Goal: Task Accomplishment & Management: Use online tool/utility

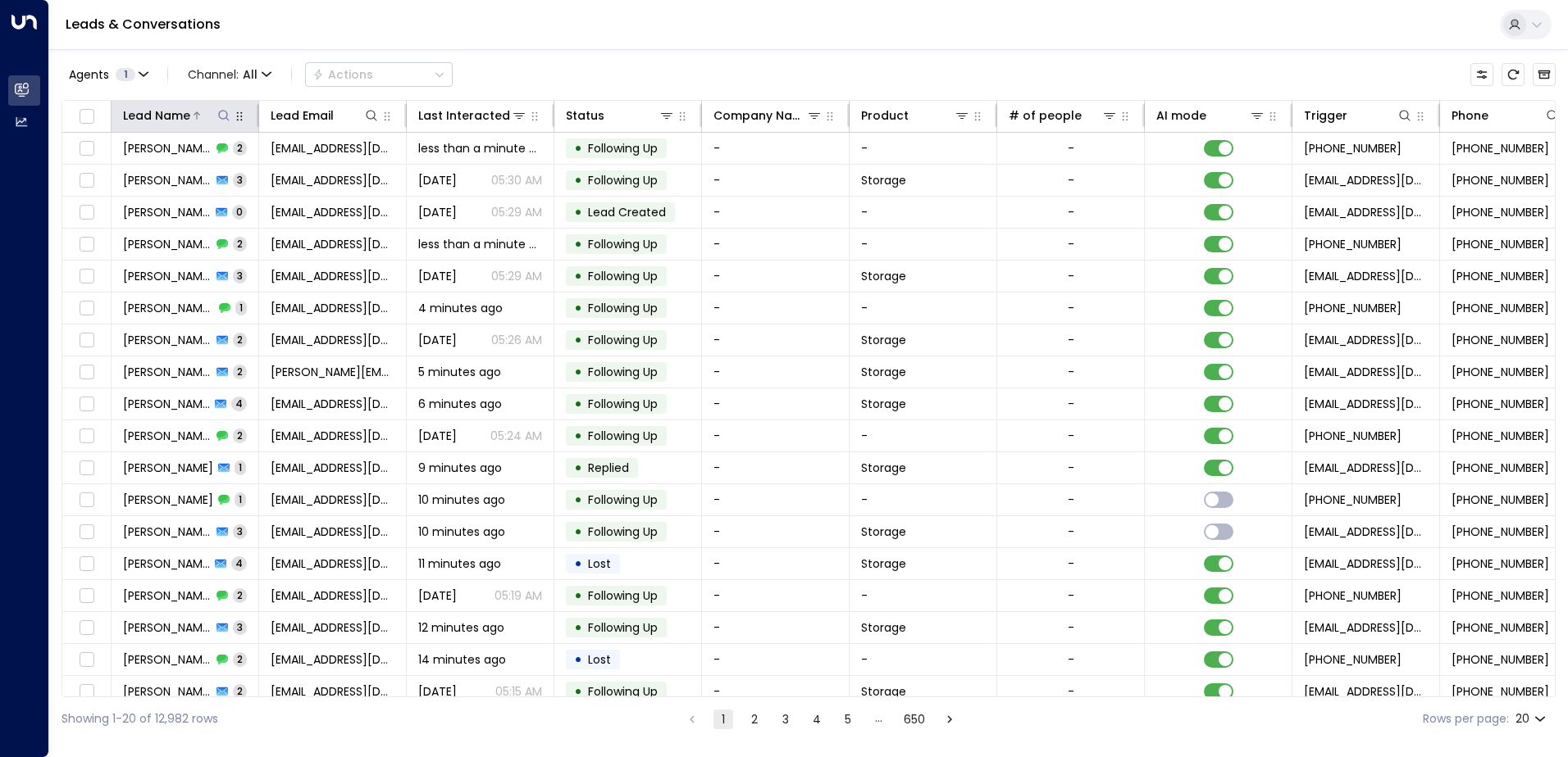
click at [218, 107] on button at bounding box center [224, 115] width 17 height 17
type input "*******"
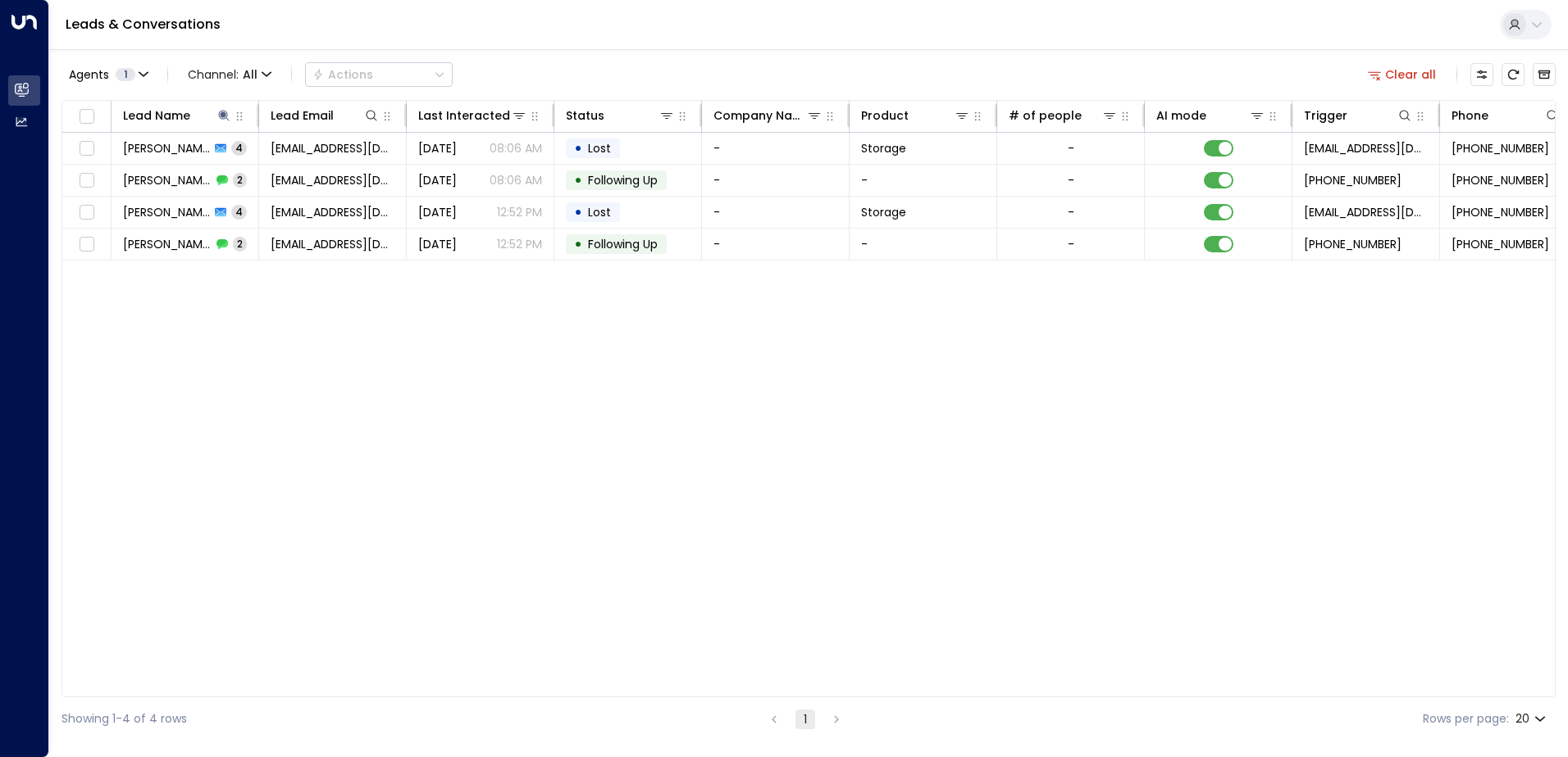
click at [544, 396] on div "Lead Name Lead Email Last Interacted Status Company Name Product # of people AI…" at bounding box center [809, 399] width 1494 height 598
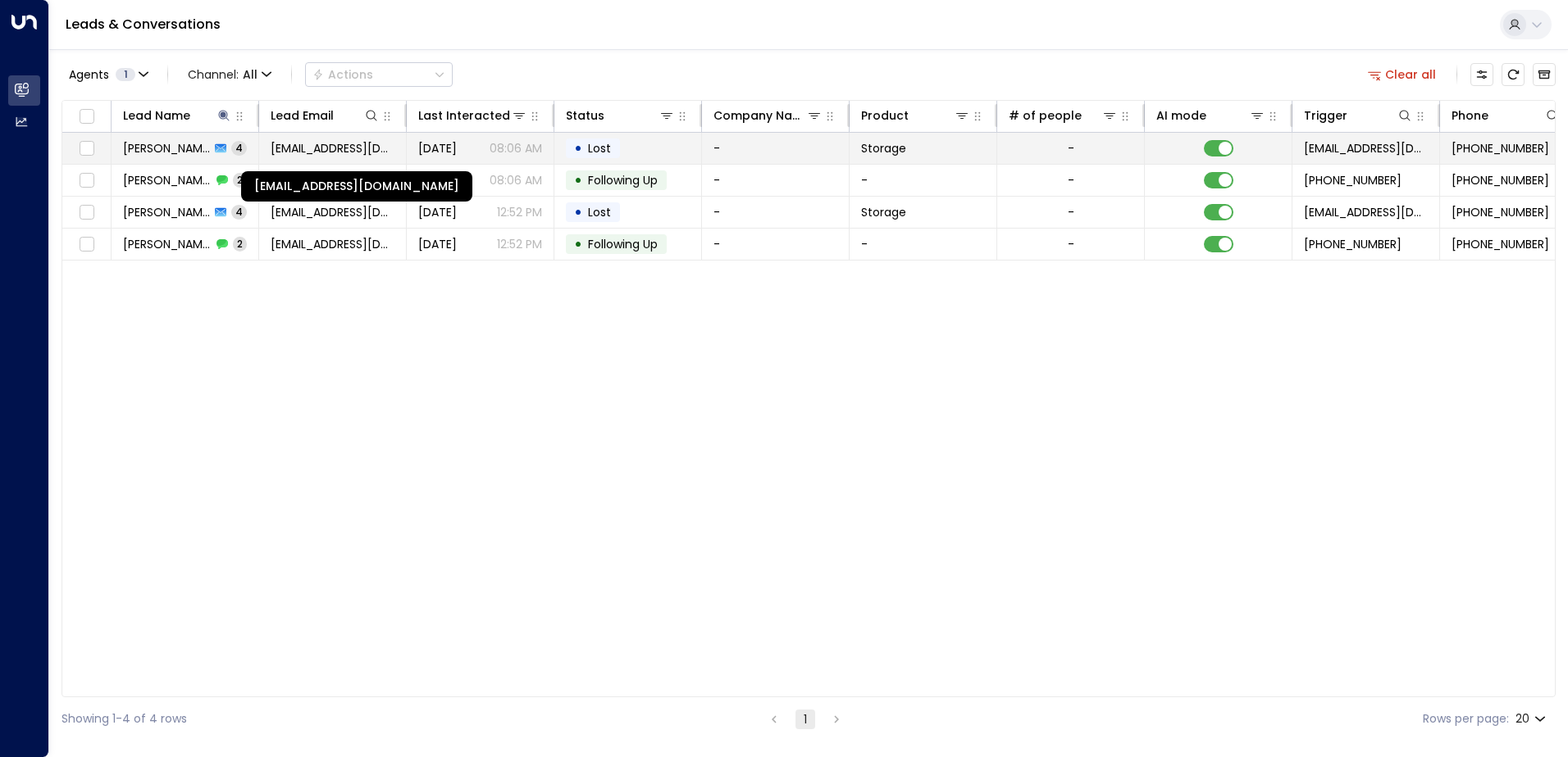
click at [373, 147] on span "[EMAIL_ADDRESS][DOMAIN_NAME]" at bounding box center [333, 148] width 124 height 17
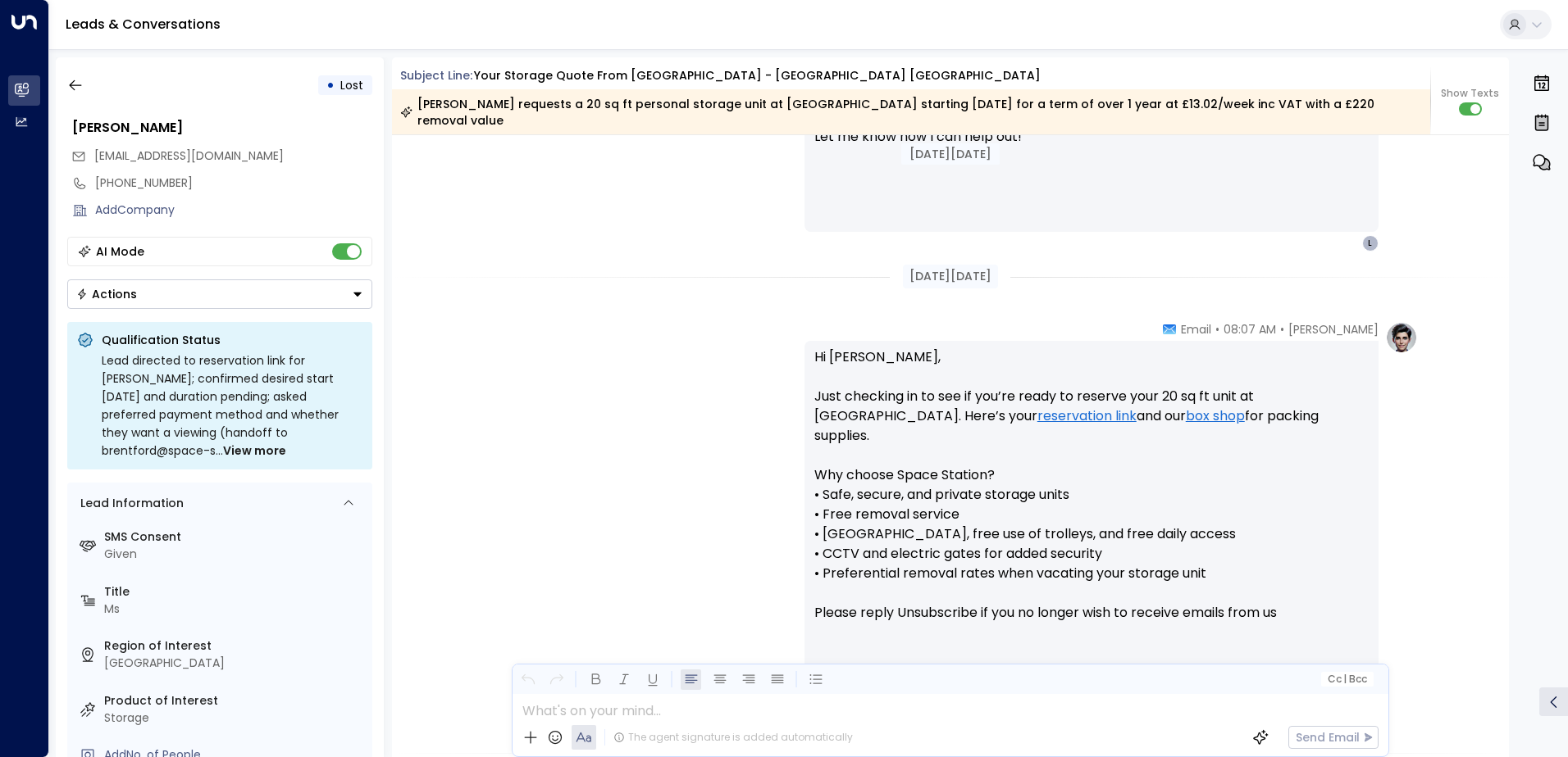
scroll to position [916, 0]
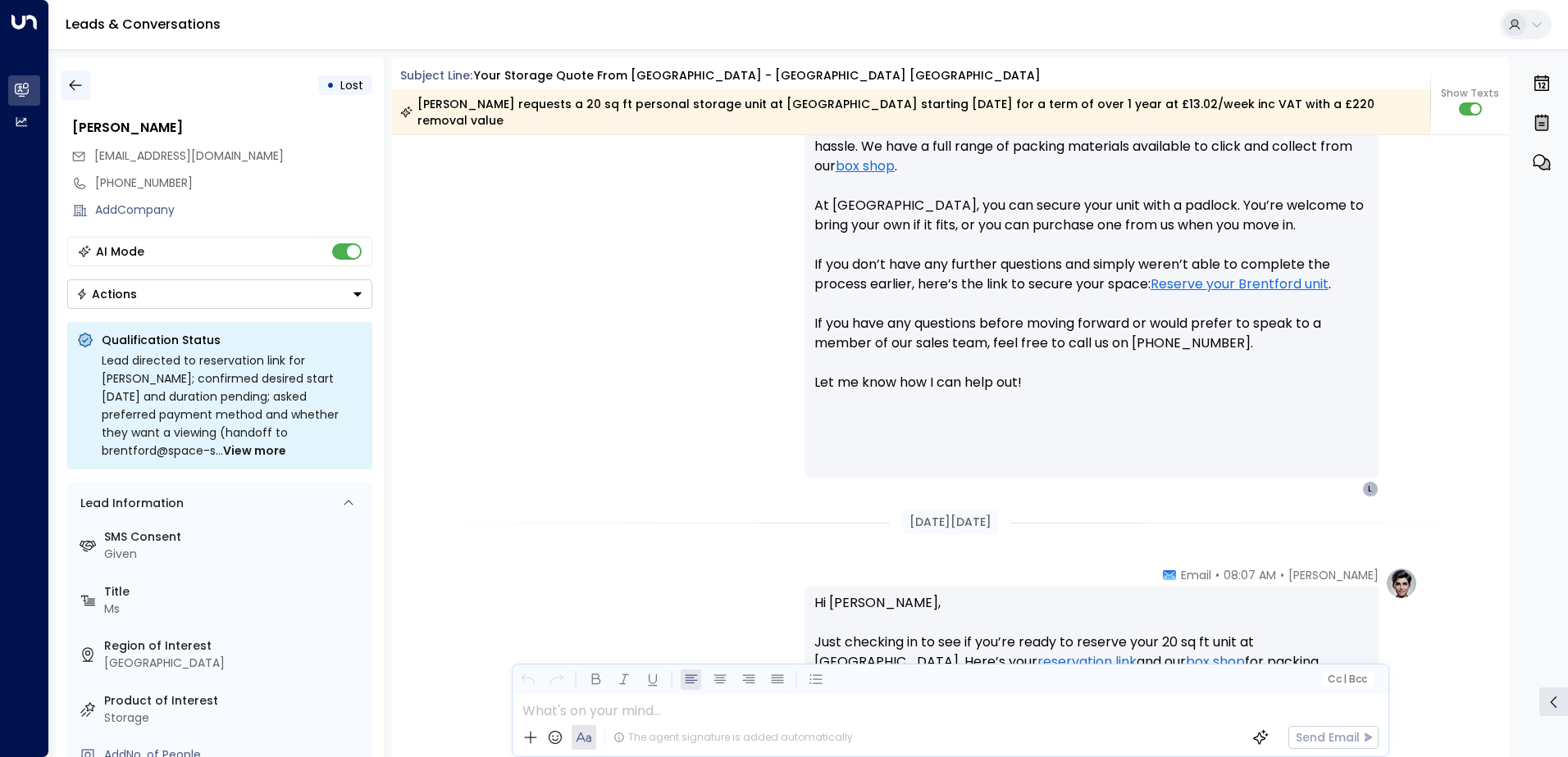
click at [72, 81] on icon "button" at bounding box center [75, 84] width 17 height 17
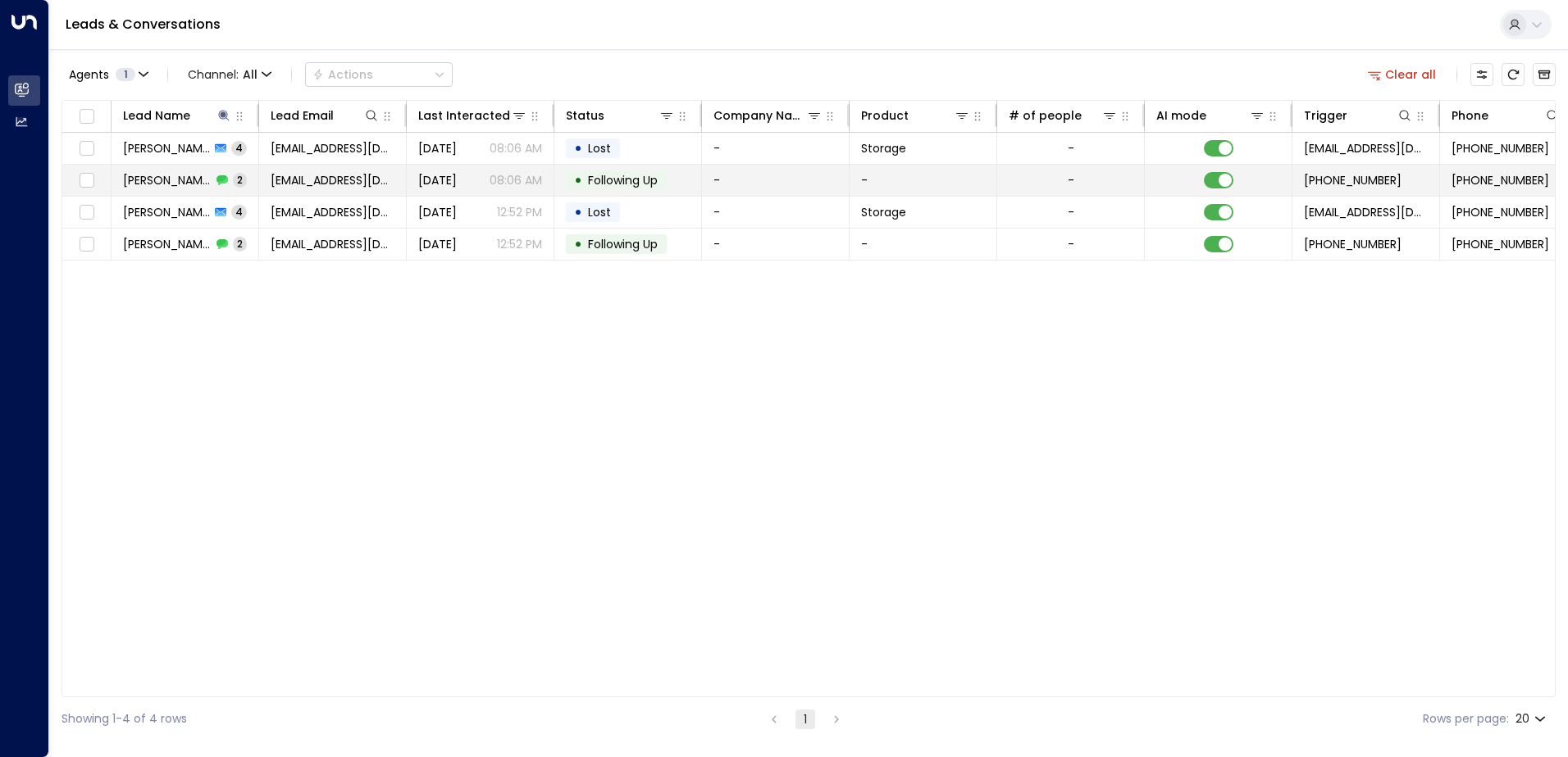
click at [174, 181] on span "[PERSON_NAME]" at bounding box center [167, 180] width 88 height 17
